Goal: Information Seeking & Learning: Learn about a topic

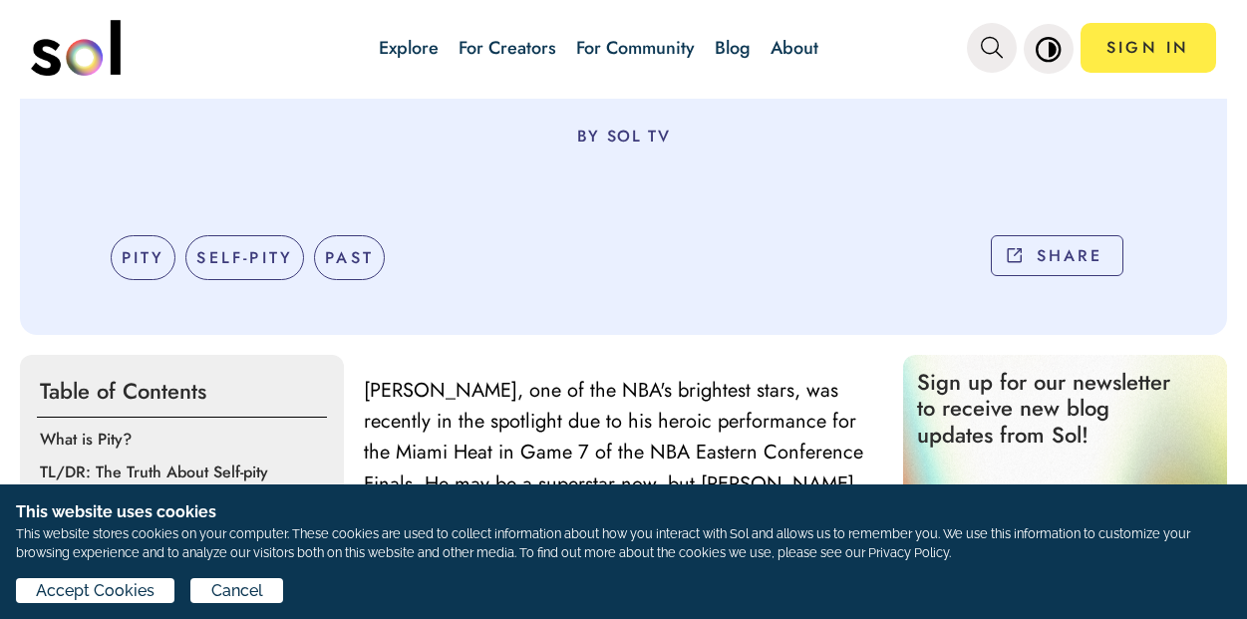
scroll to position [612, 0]
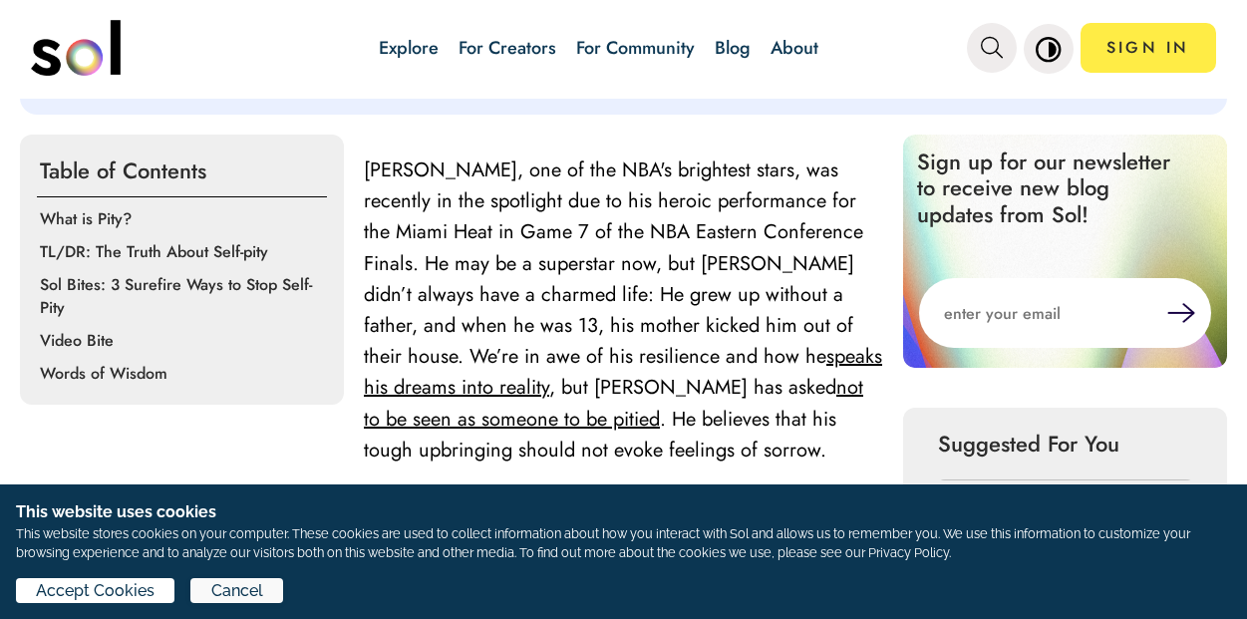
click at [236, 587] on span "Cancel" at bounding box center [237, 591] width 52 height 24
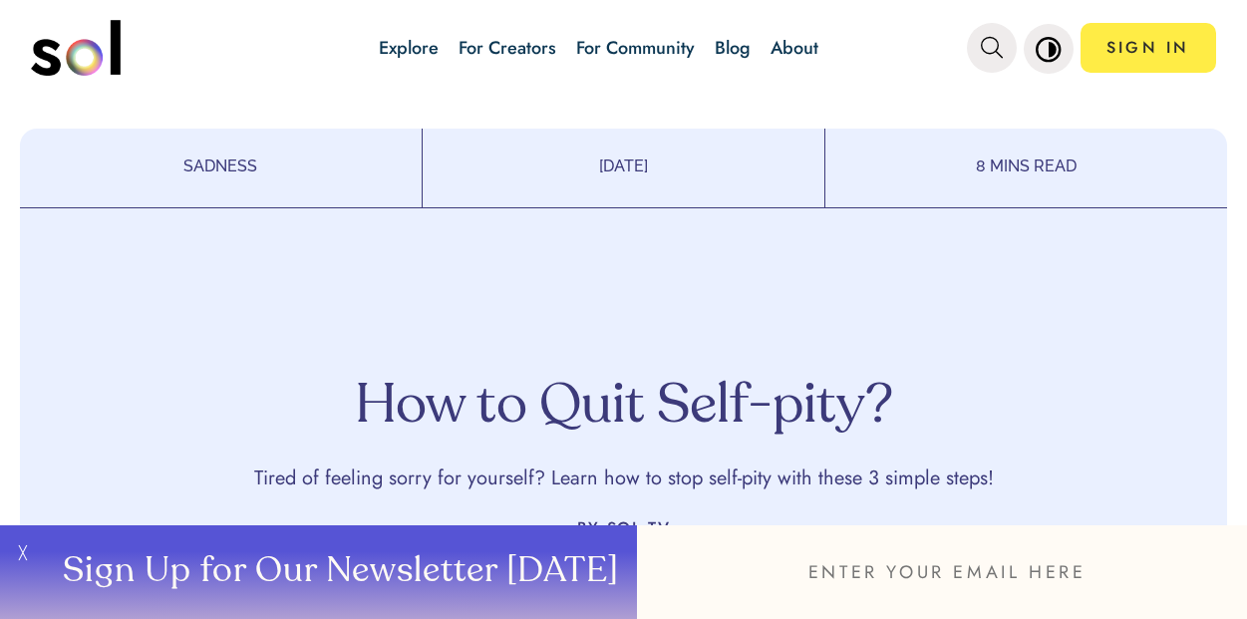
scroll to position [0, 0]
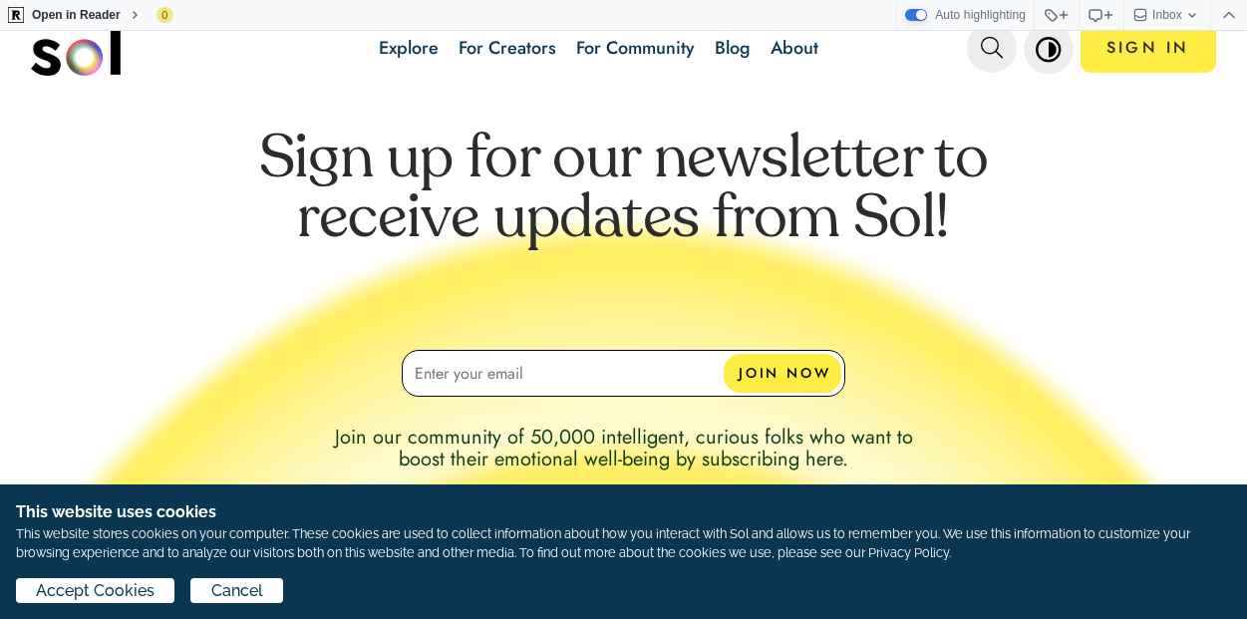
scroll to position [6127, 0]
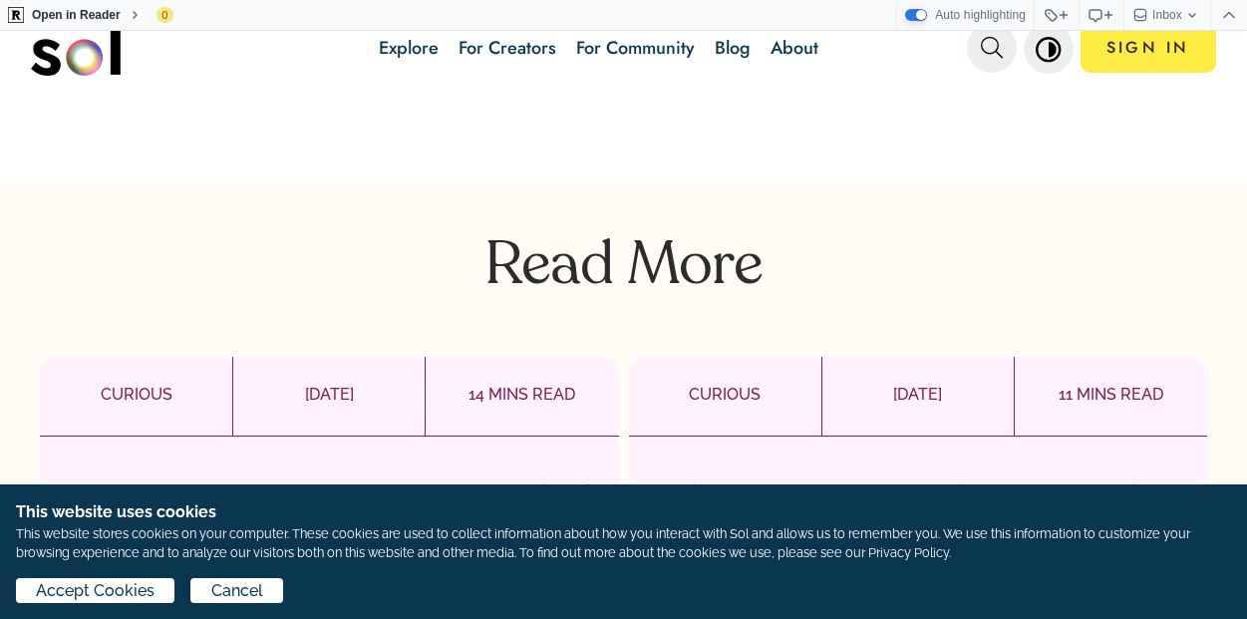
scroll to position [4511, 0]
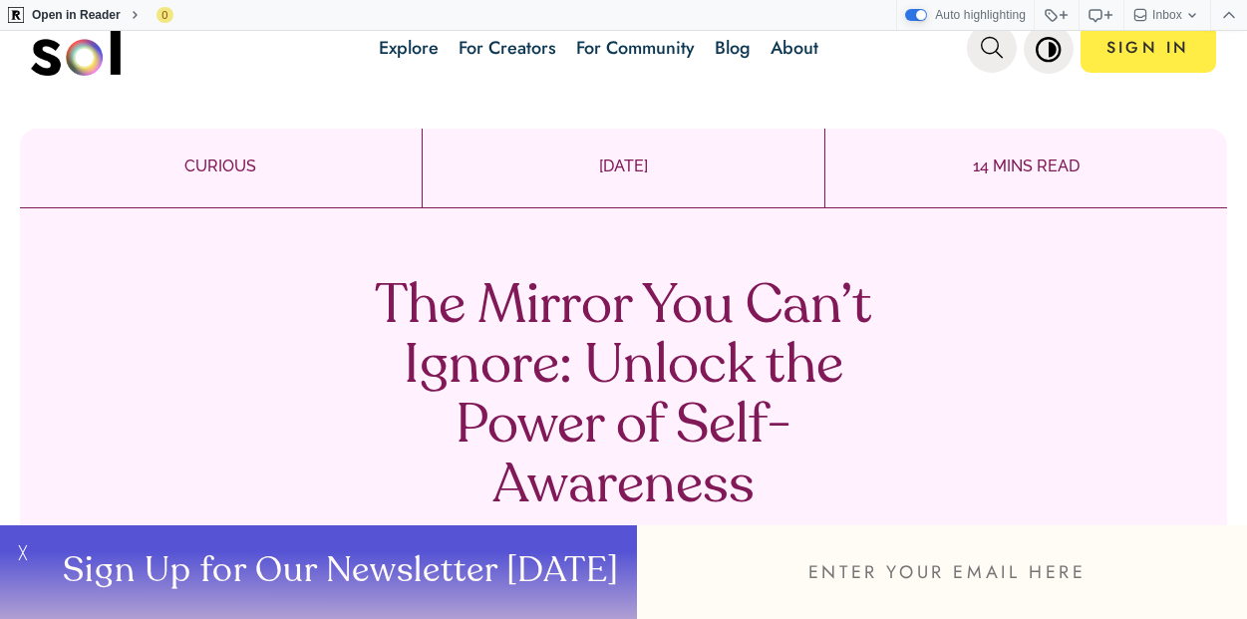
click at [244, 592] on button "Sign Up for Our Newsletter [DATE]" at bounding box center [339, 573] width 598 height 94
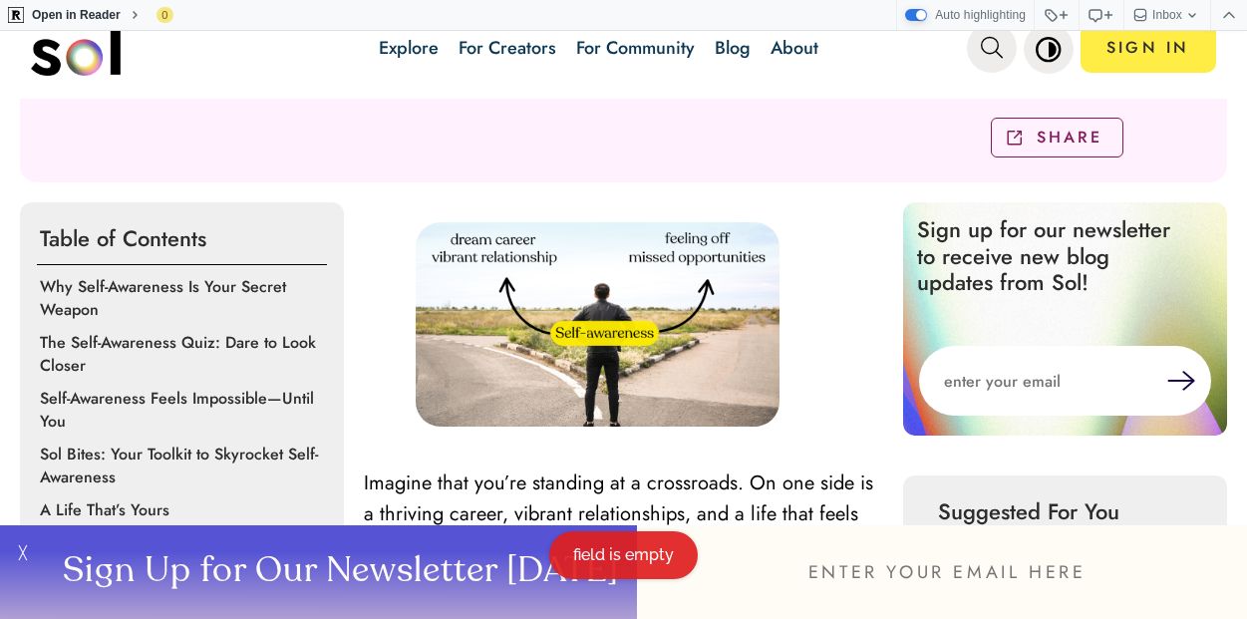
scroll to position [639, 0]
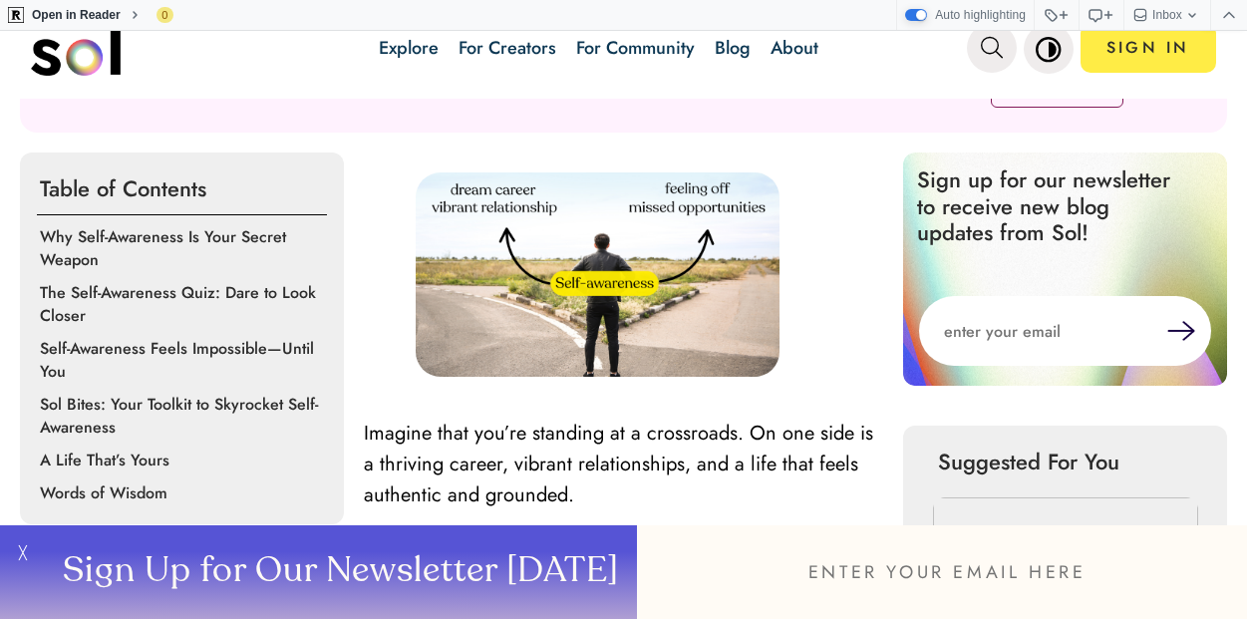
click at [223, 405] on p "Sol Bites: Your Toolkit to Skyrocket Self-Awareness" at bounding box center [185, 416] width 291 height 46
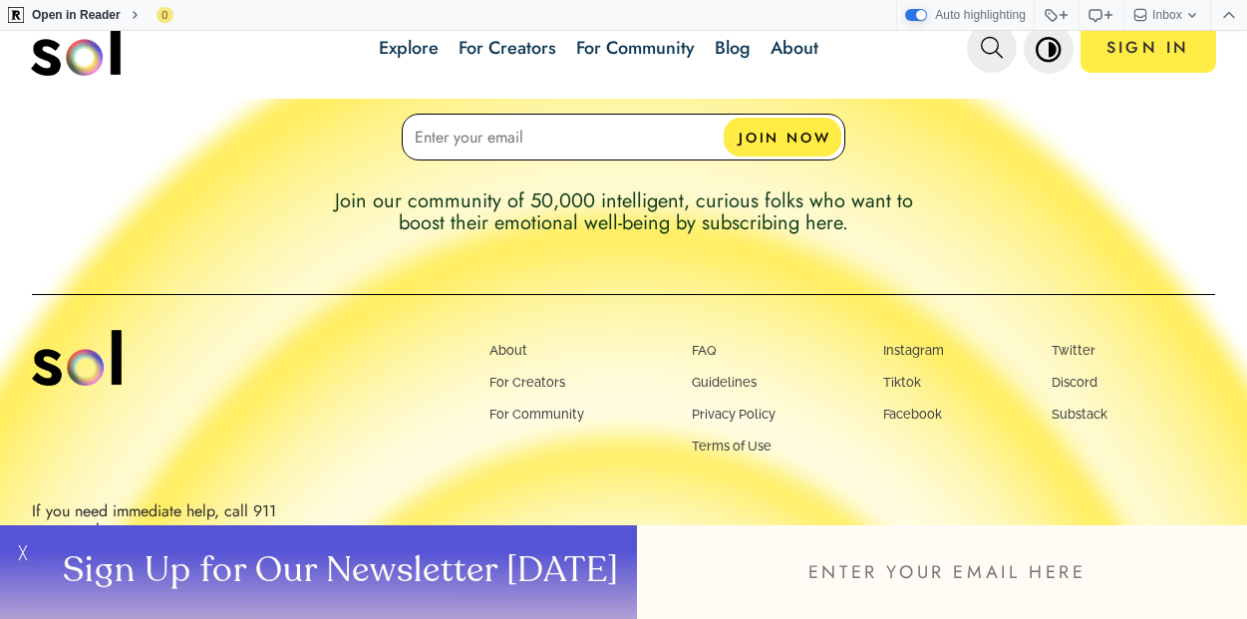
scroll to position [8513, 0]
click at [396, 50] on link "Explore" at bounding box center [409, 48] width 60 height 26
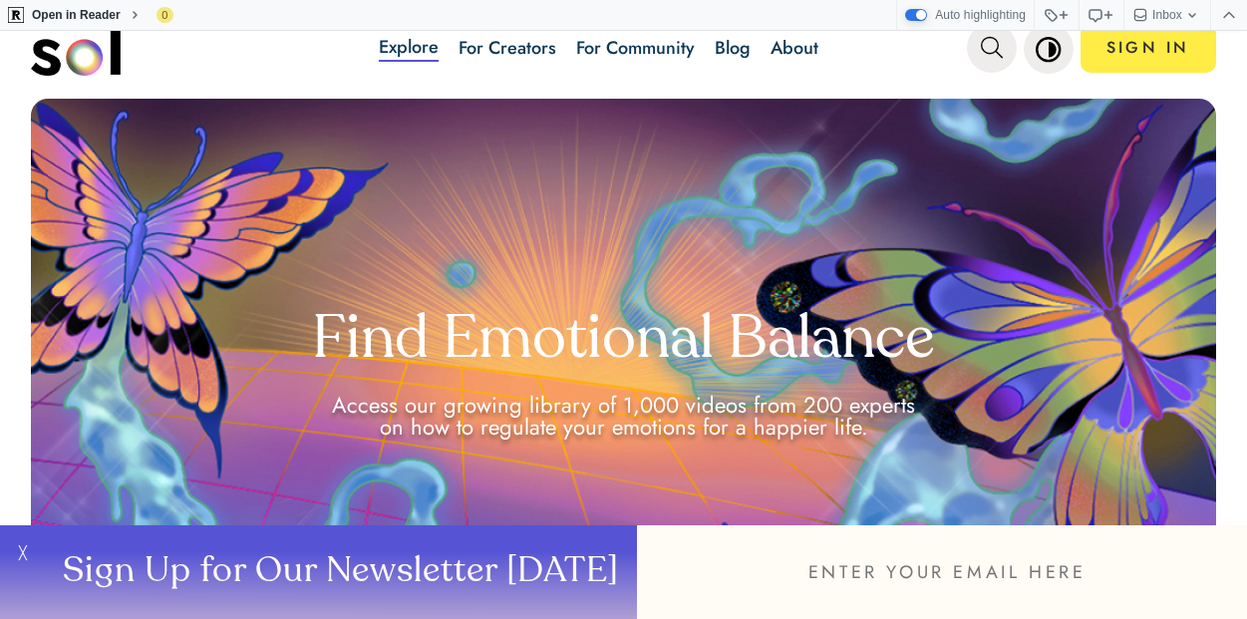
click at [482, 41] on link "For Creators" at bounding box center [508, 48] width 98 height 26
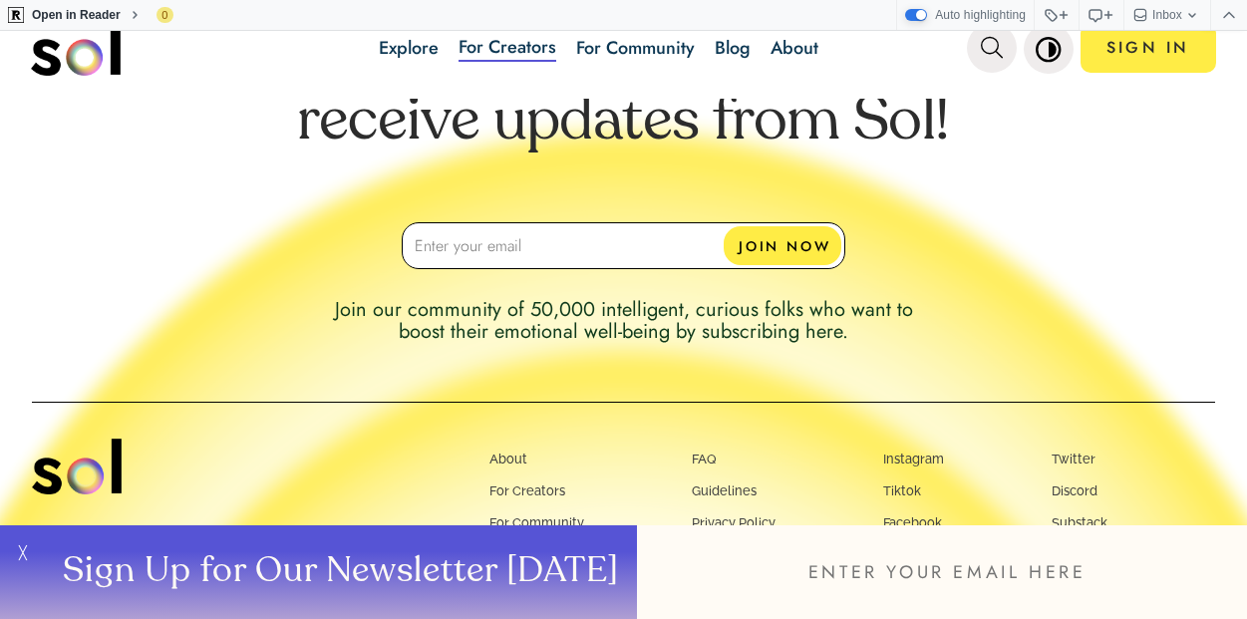
scroll to position [1023, 0]
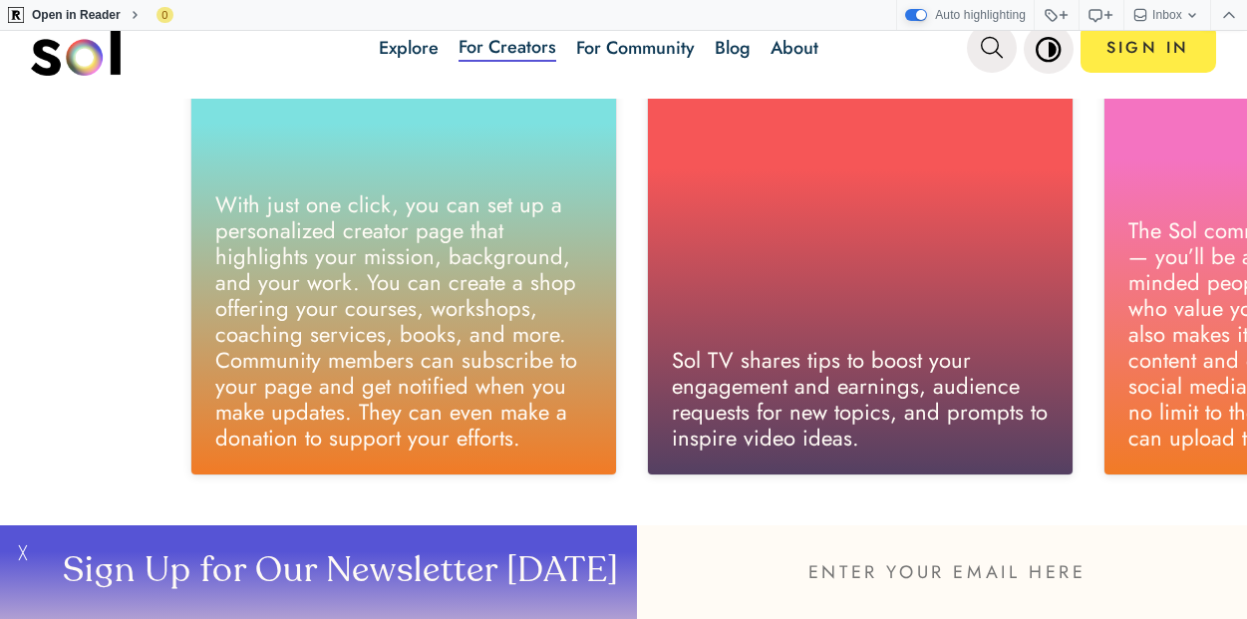
click at [664, 39] on link "For Community" at bounding box center [635, 48] width 119 height 26
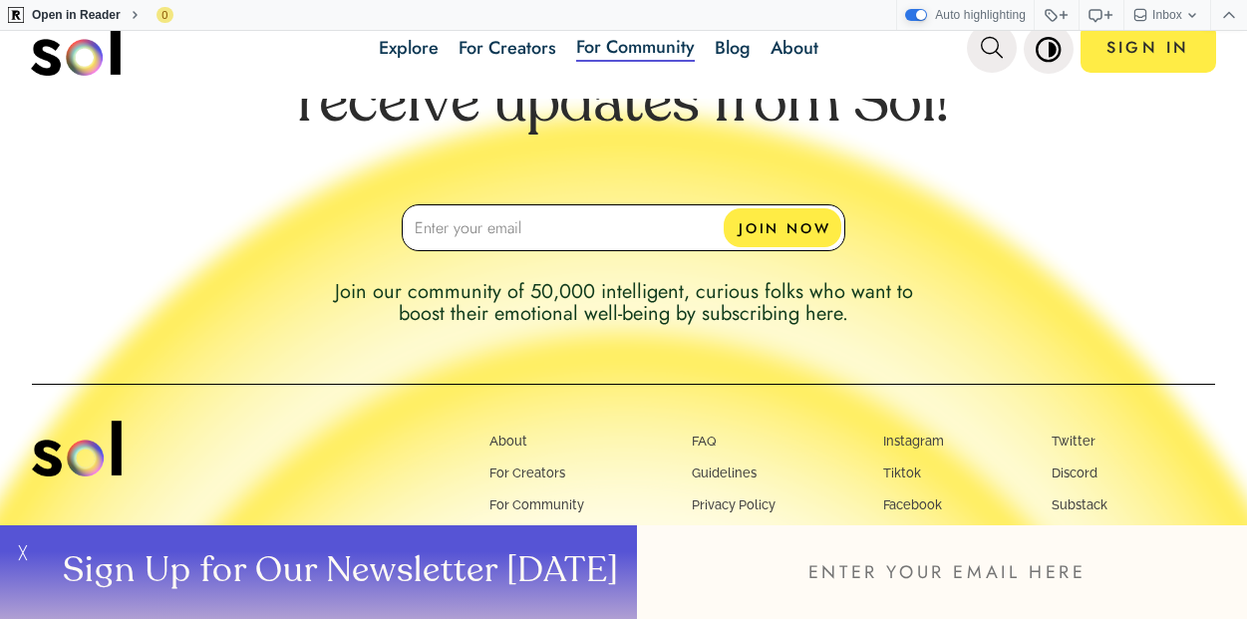
scroll to position [1442, 0]
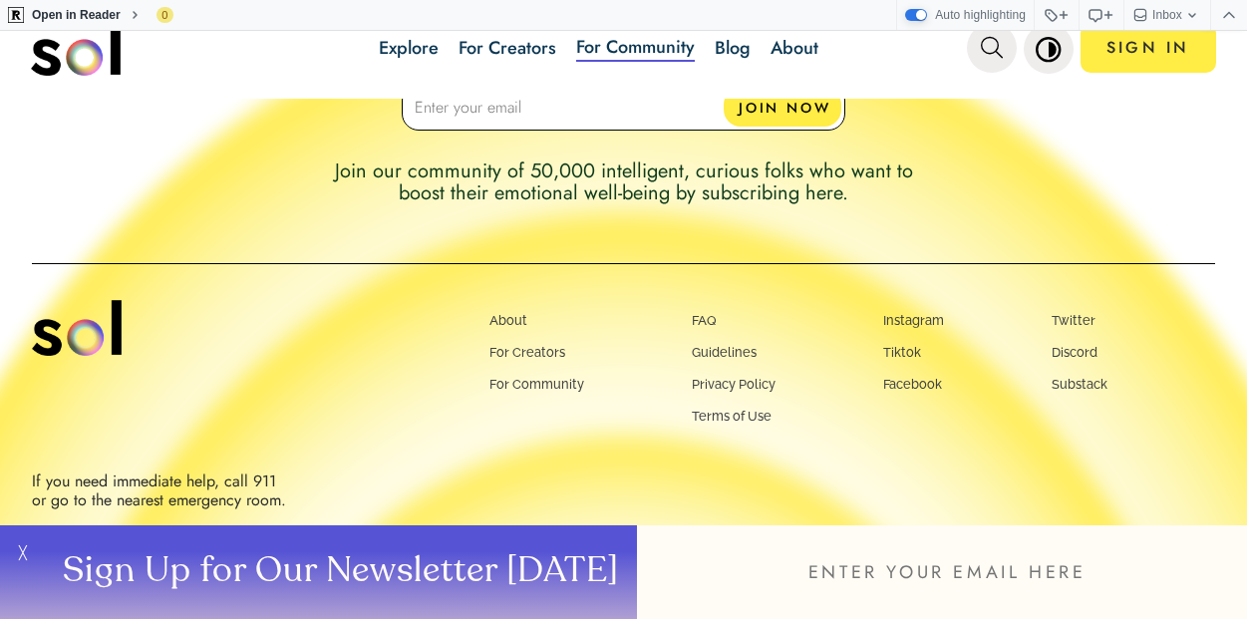
click at [728, 63] on link "Blog" at bounding box center [733, 48] width 36 height 42
click at [741, 42] on link "Blog" at bounding box center [733, 48] width 36 height 26
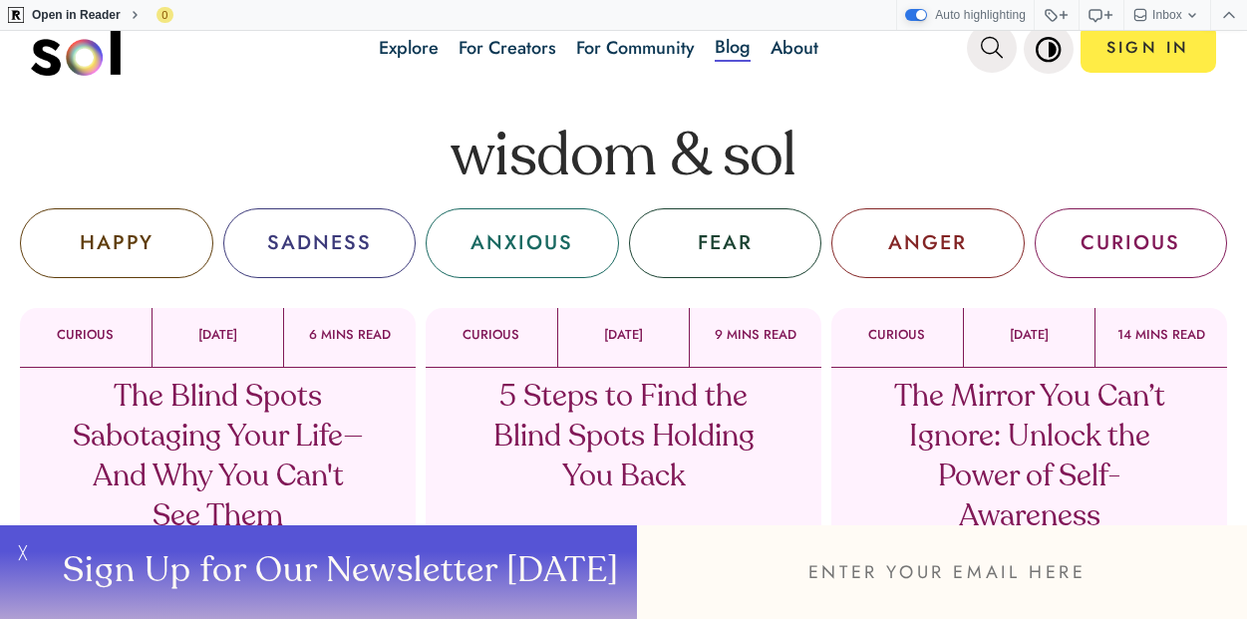
click at [142, 255] on div "HAPPY" at bounding box center [117, 243] width 74 height 30
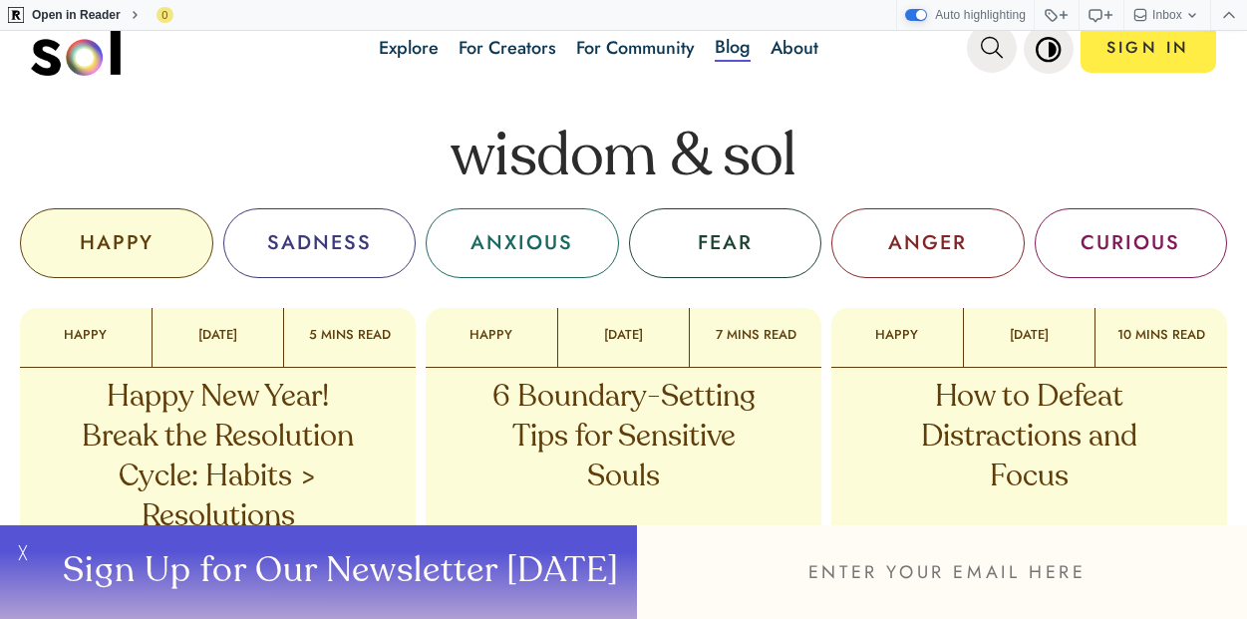
click at [533, 266] on div "ANXIOUS" at bounding box center [522, 243] width 193 height 70
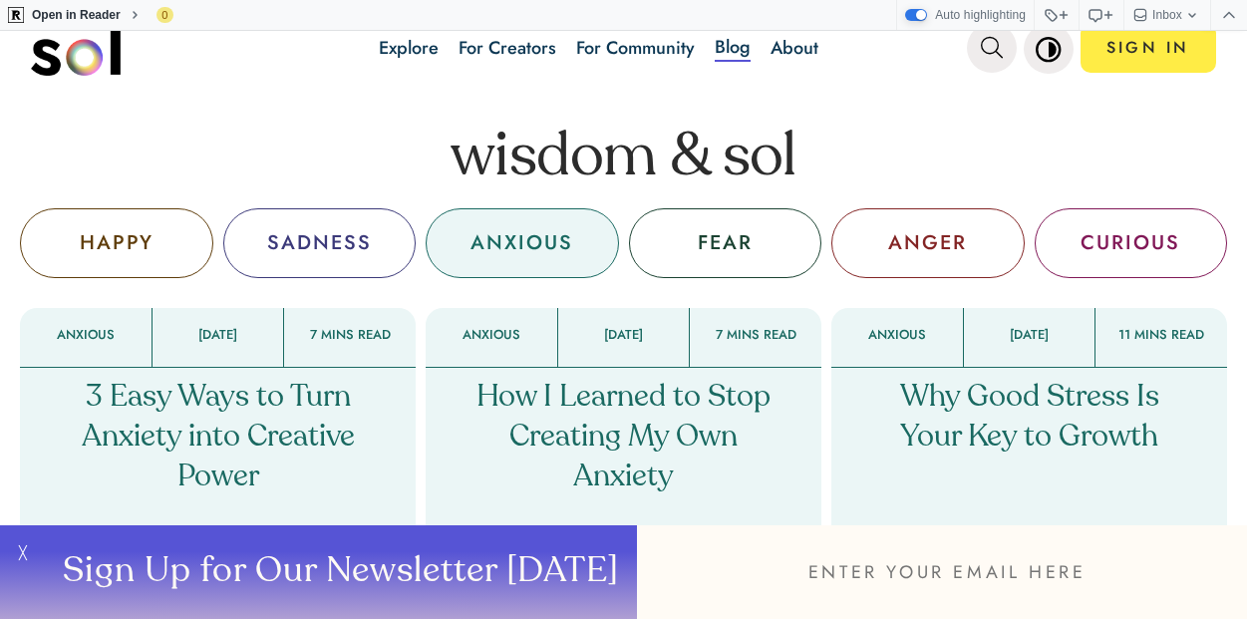
click at [1121, 222] on div "CURIOUS" at bounding box center [1131, 243] width 193 height 70
